Goal: Task Accomplishment & Management: Use online tool/utility

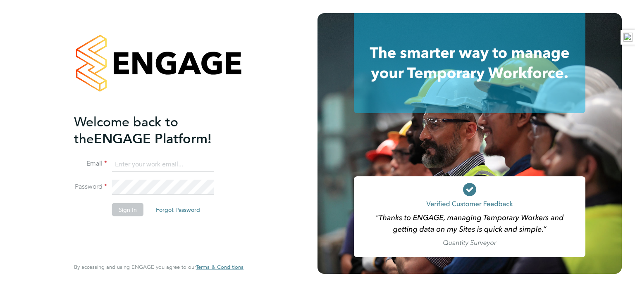
type input "[PERSON_NAME][EMAIL_ADDRESS][PERSON_NAME][DOMAIN_NAME]"
click at [119, 205] on button "Sign In" at bounding box center [127, 209] width 31 height 13
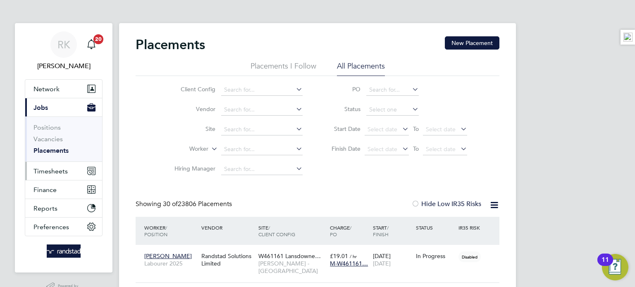
click at [42, 171] on span "Timesheets" at bounding box center [50, 171] width 34 height 8
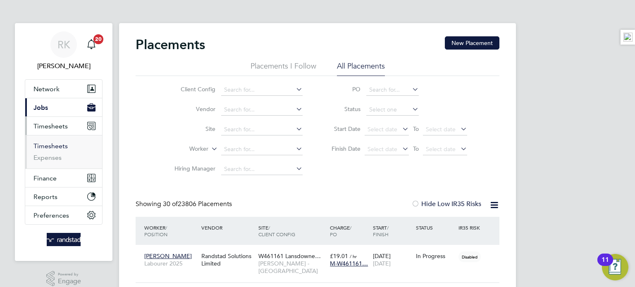
click at [64, 144] on link "Timesheets" at bounding box center [50, 146] width 34 height 8
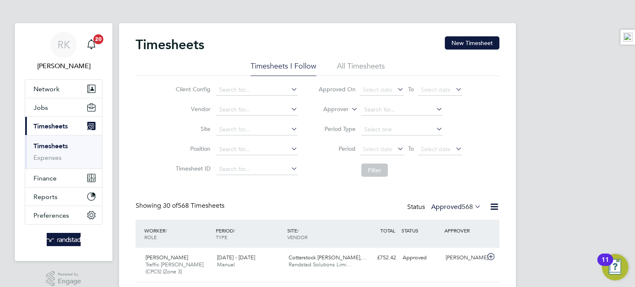
click at [470, 38] on button "New Timesheet" at bounding box center [472, 42] width 55 height 13
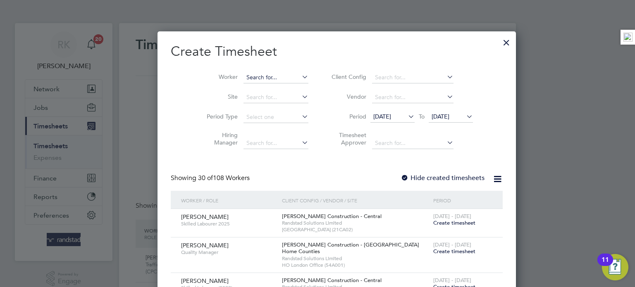
click at [253, 72] on input at bounding box center [275, 78] width 65 height 12
click at [249, 91] on b "[PERSON_NAME]" at bounding box center [272, 88] width 48 height 7
type input "[PERSON_NAME]"
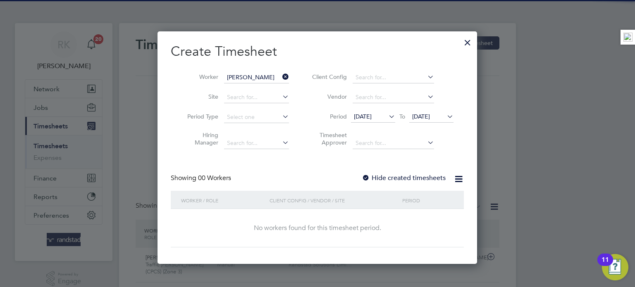
click at [424, 114] on span "[DATE]" at bounding box center [421, 116] width 18 height 7
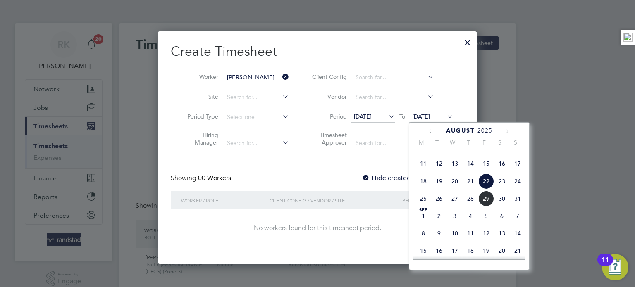
click at [523, 189] on span "24" at bounding box center [518, 182] width 16 height 16
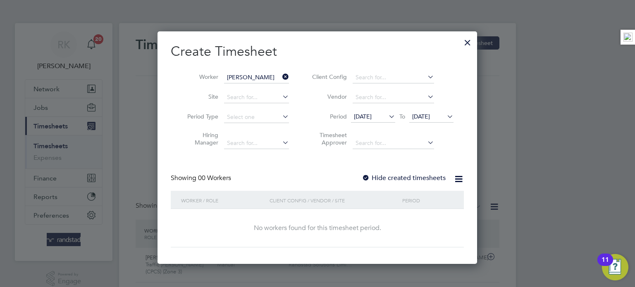
click at [405, 178] on label "Hide created timesheets" at bounding box center [404, 178] width 84 height 8
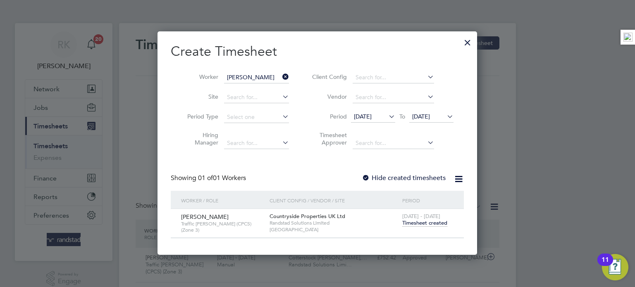
click at [421, 227] on div "[DATE] - [DATE] Timesheet created" at bounding box center [427, 220] width 55 height 22
click at [424, 222] on span "Timesheet created" at bounding box center [424, 222] width 45 height 7
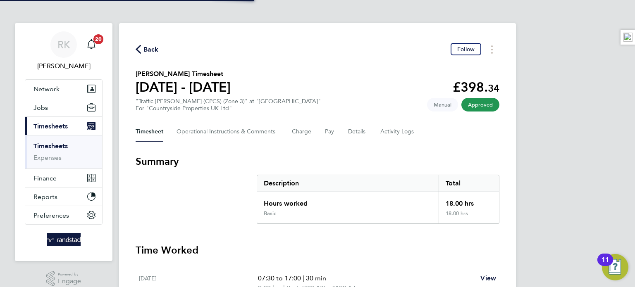
click at [424, 222] on div "Basic" at bounding box center [347, 216] width 181 height 13
click at [391, 141] on Logs-tab "Activity Logs" at bounding box center [397, 132] width 35 height 20
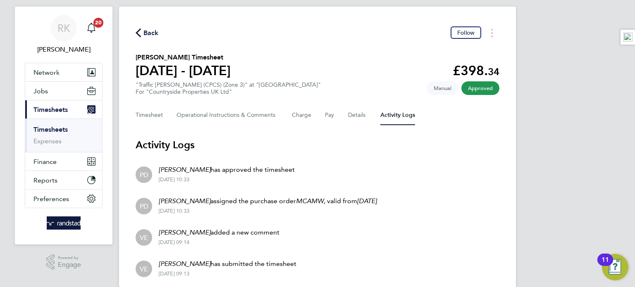
click at [139, 32] on icon "button" at bounding box center [138, 33] width 5 height 9
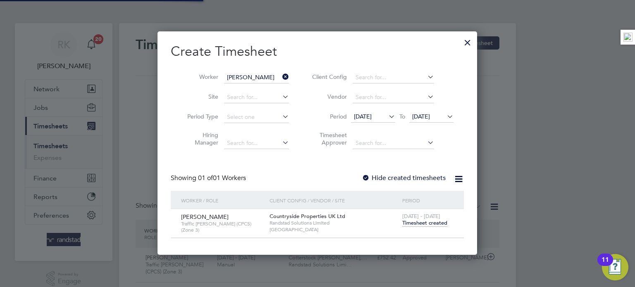
scroll to position [4, 4]
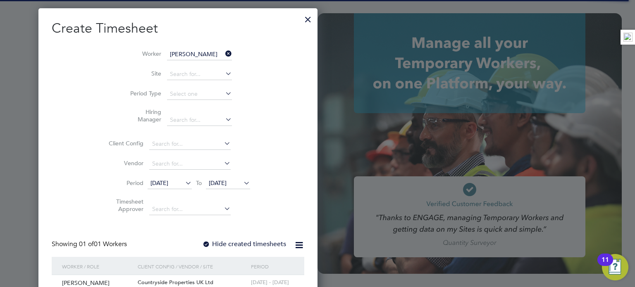
type input "[PERSON_NAME][EMAIL_ADDRESS][PERSON_NAME][DOMAIN_NAME]"
